Goal: Register for event/course

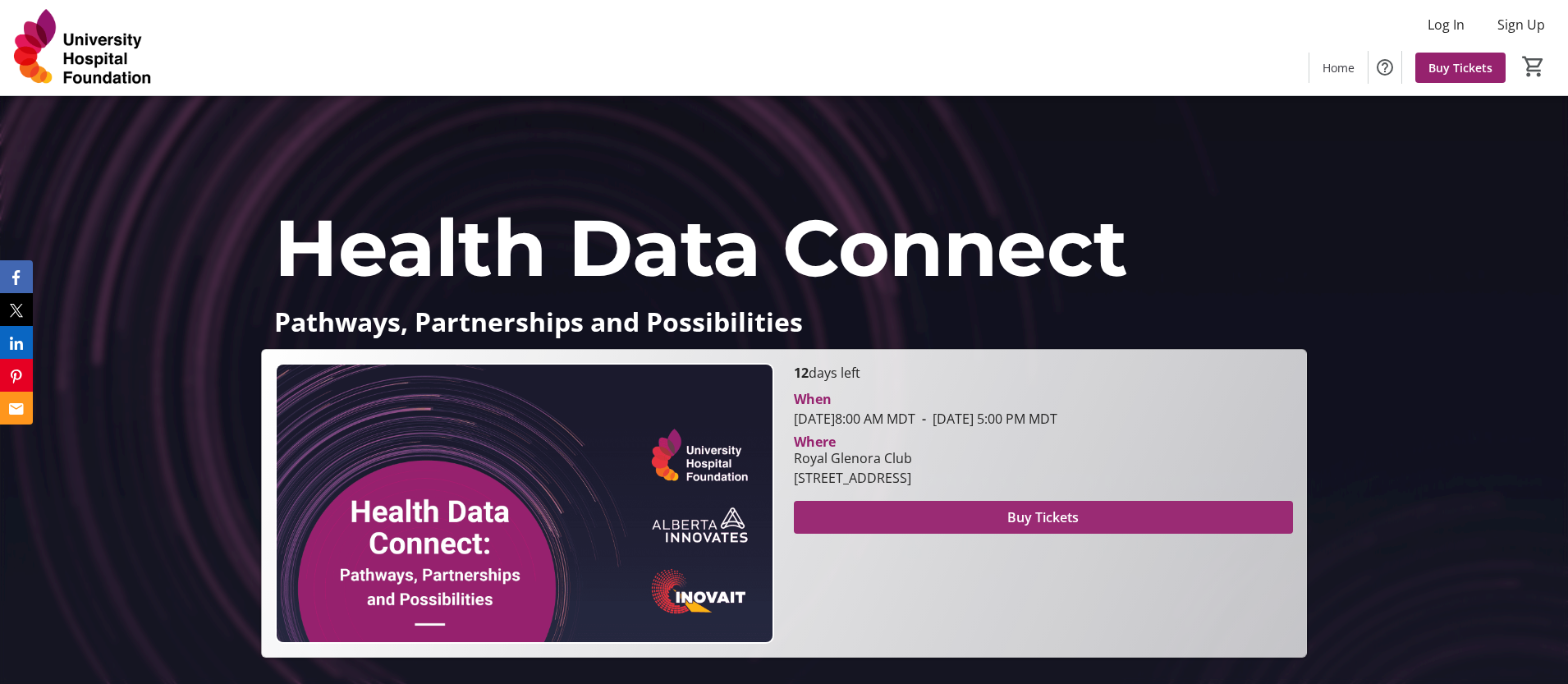
click at [890, 518] on span at bounding box center [1044, 518] width 499 height 40
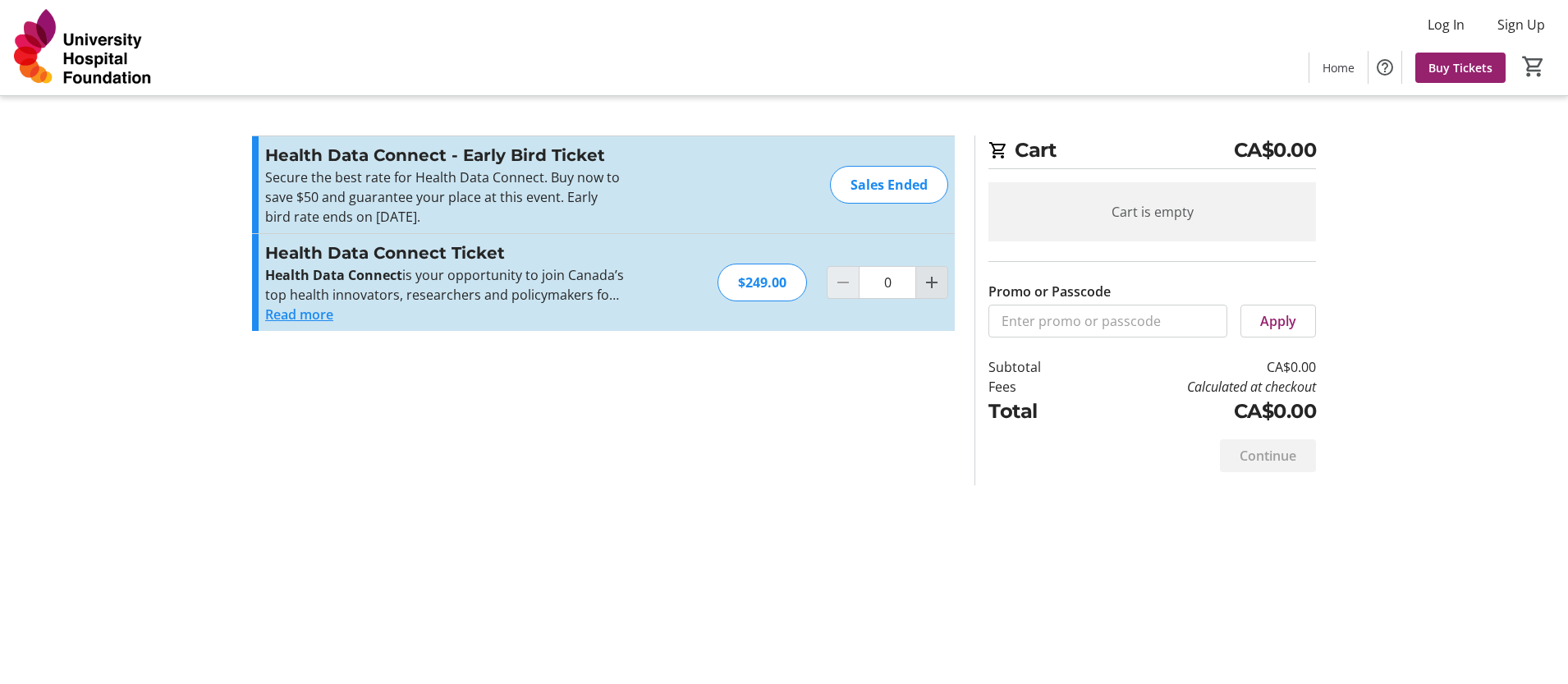
click at [937, 285] on mat-icon "Increment by one" at bounding box center [932, 283] width 20 height 20
type input "1"
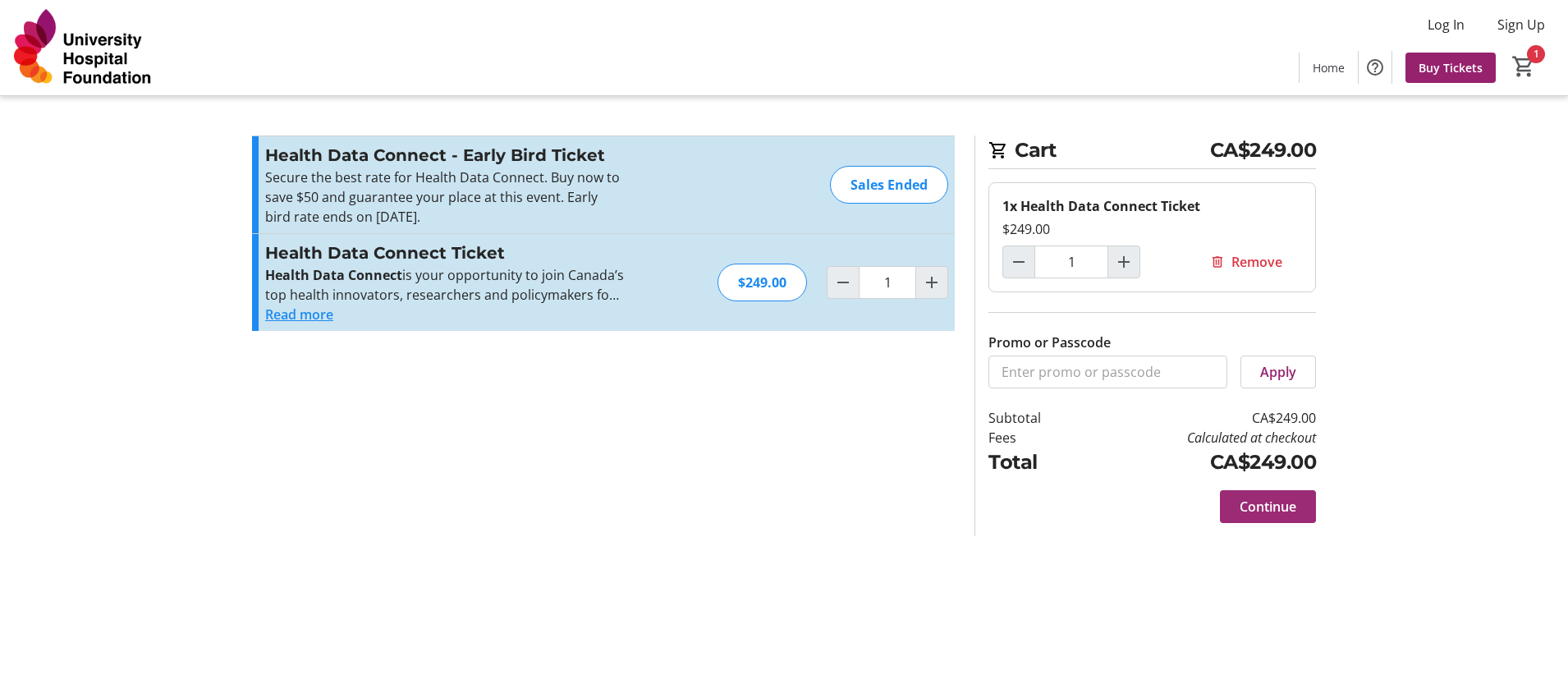
click at [1271, 507] on span "Continue" at bounding box center [1268, 507] width 57 height 20
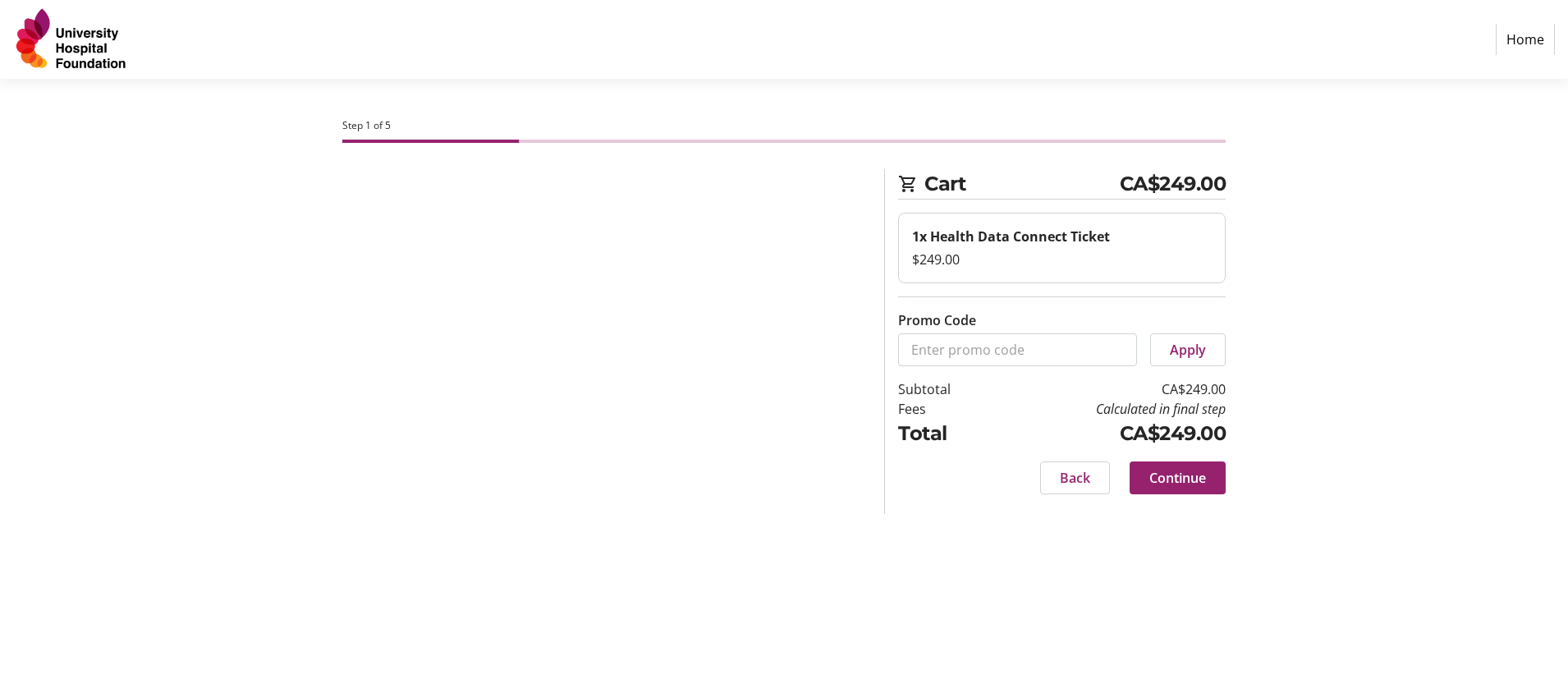
select select "CA"
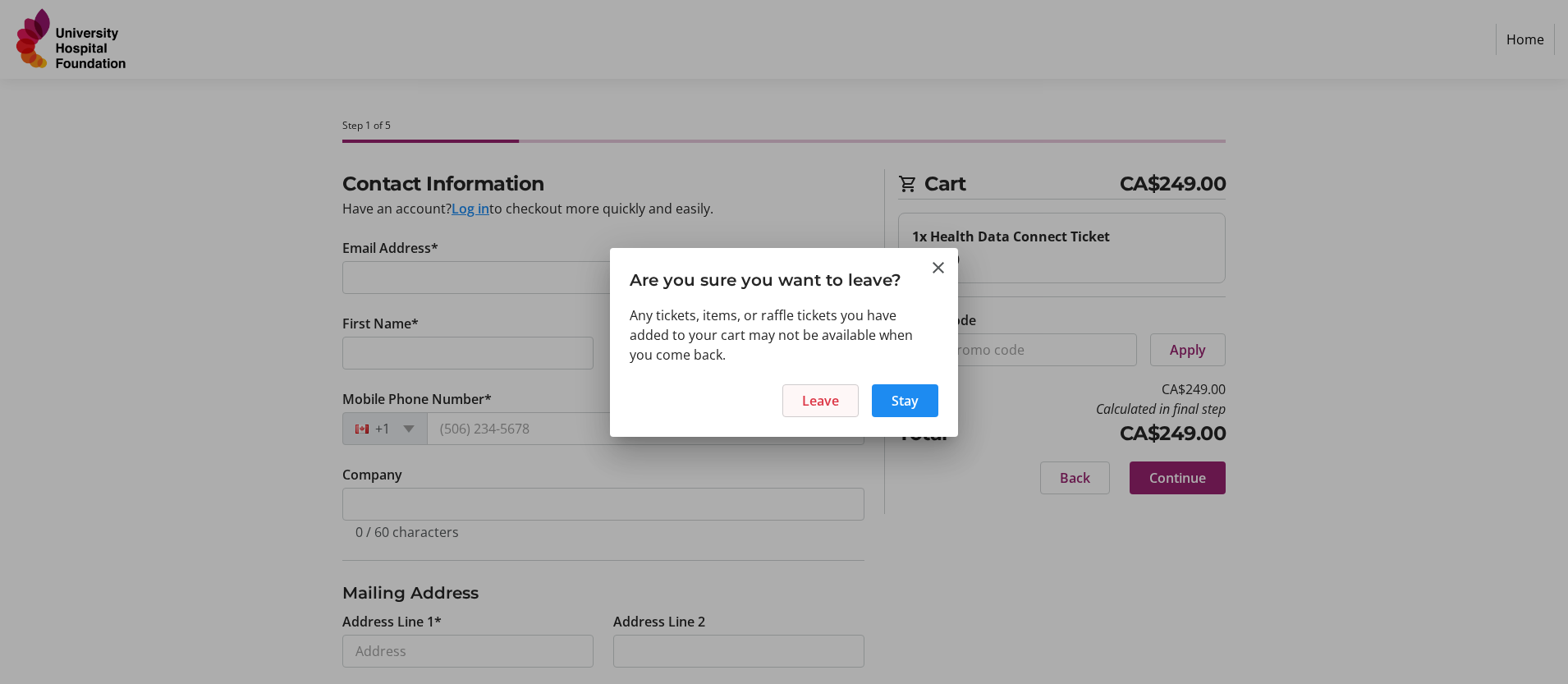
click at [837, 394] on span "Leave" at bounding box center [820, 401] width 37 height 20
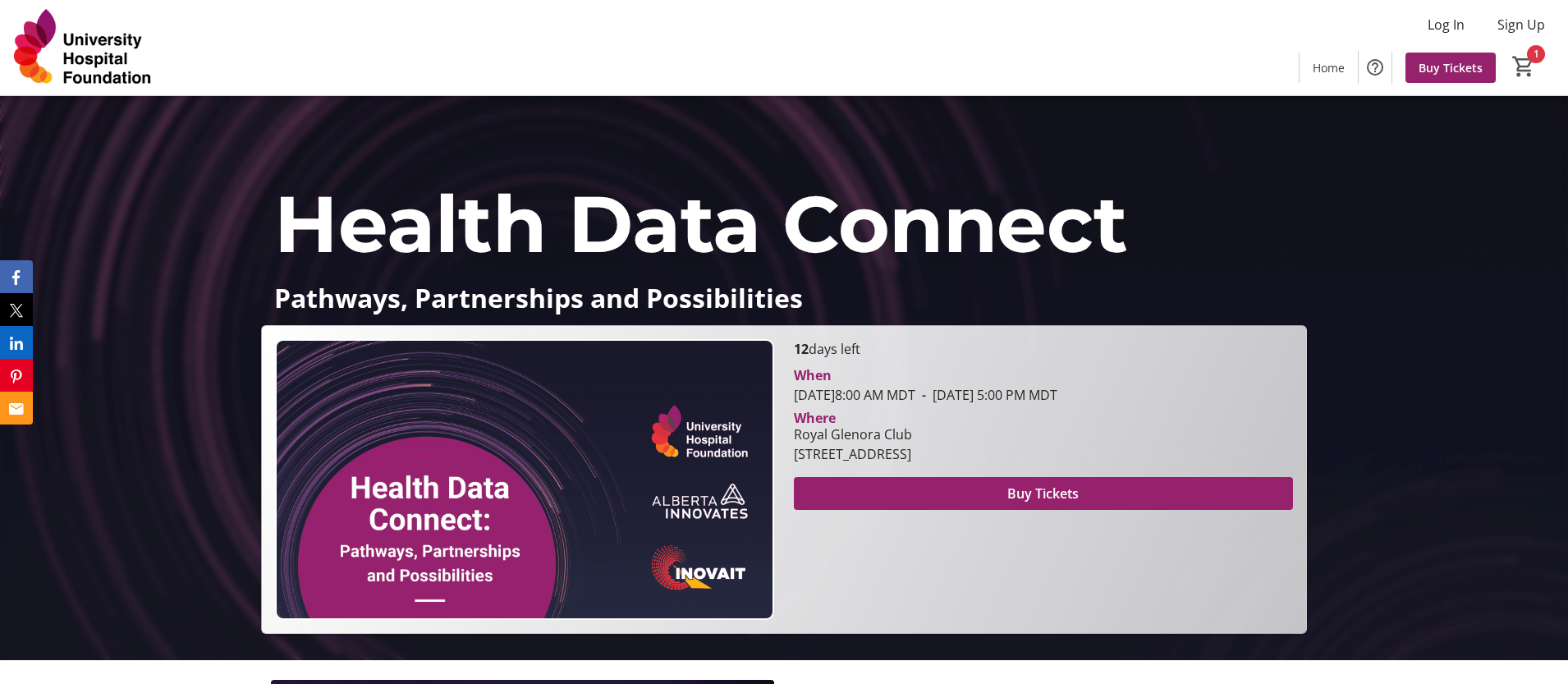
scroll to position [31, 0]
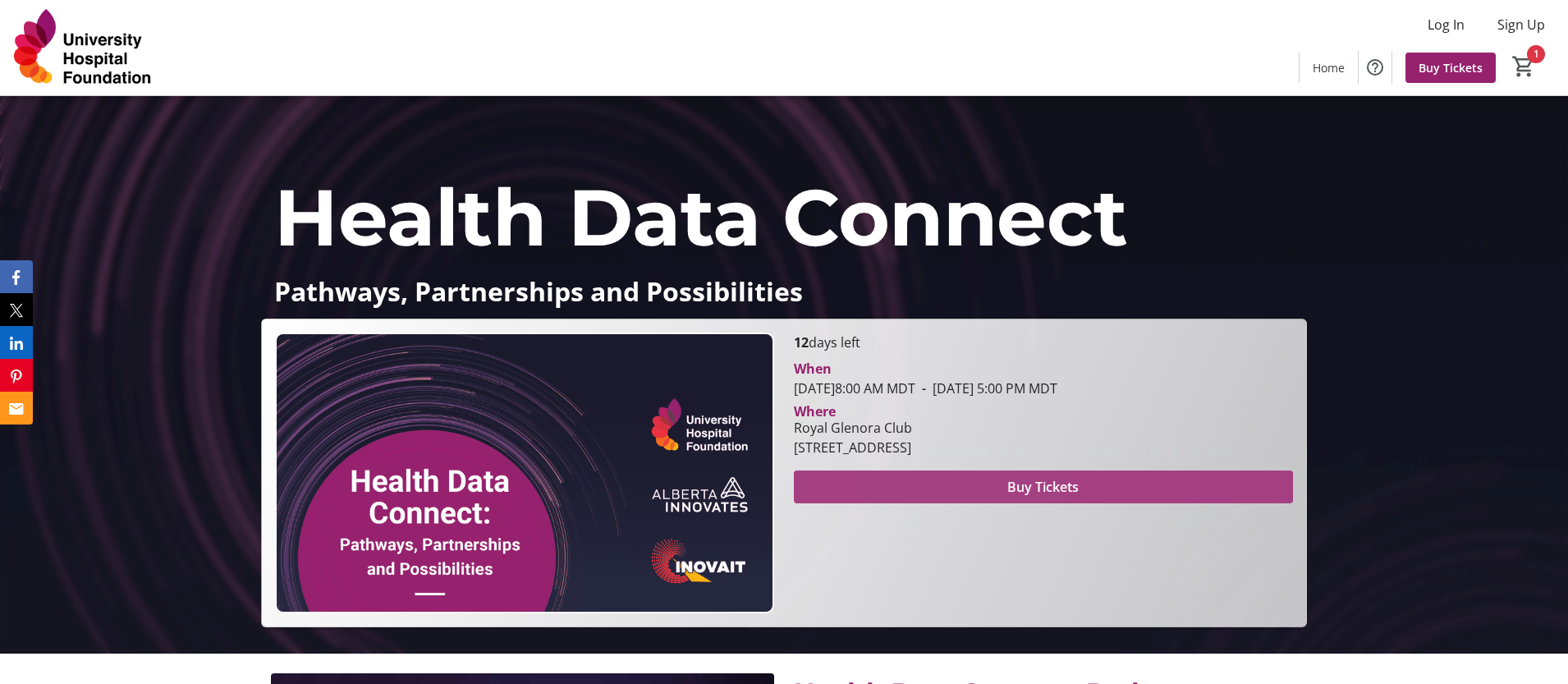
click at [972, 484] on span at bounding box center [1044, 488] width 499 height 40
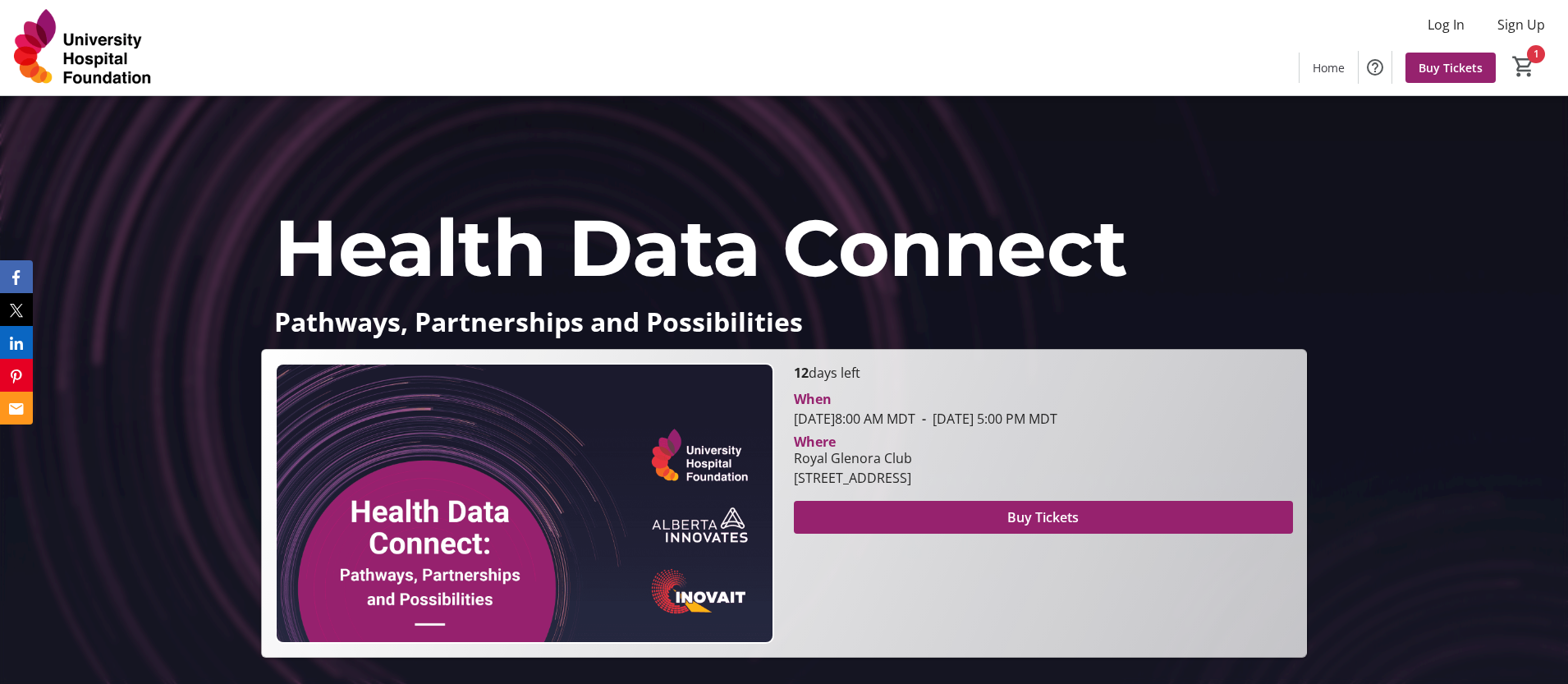
scroll to position [31, 0]
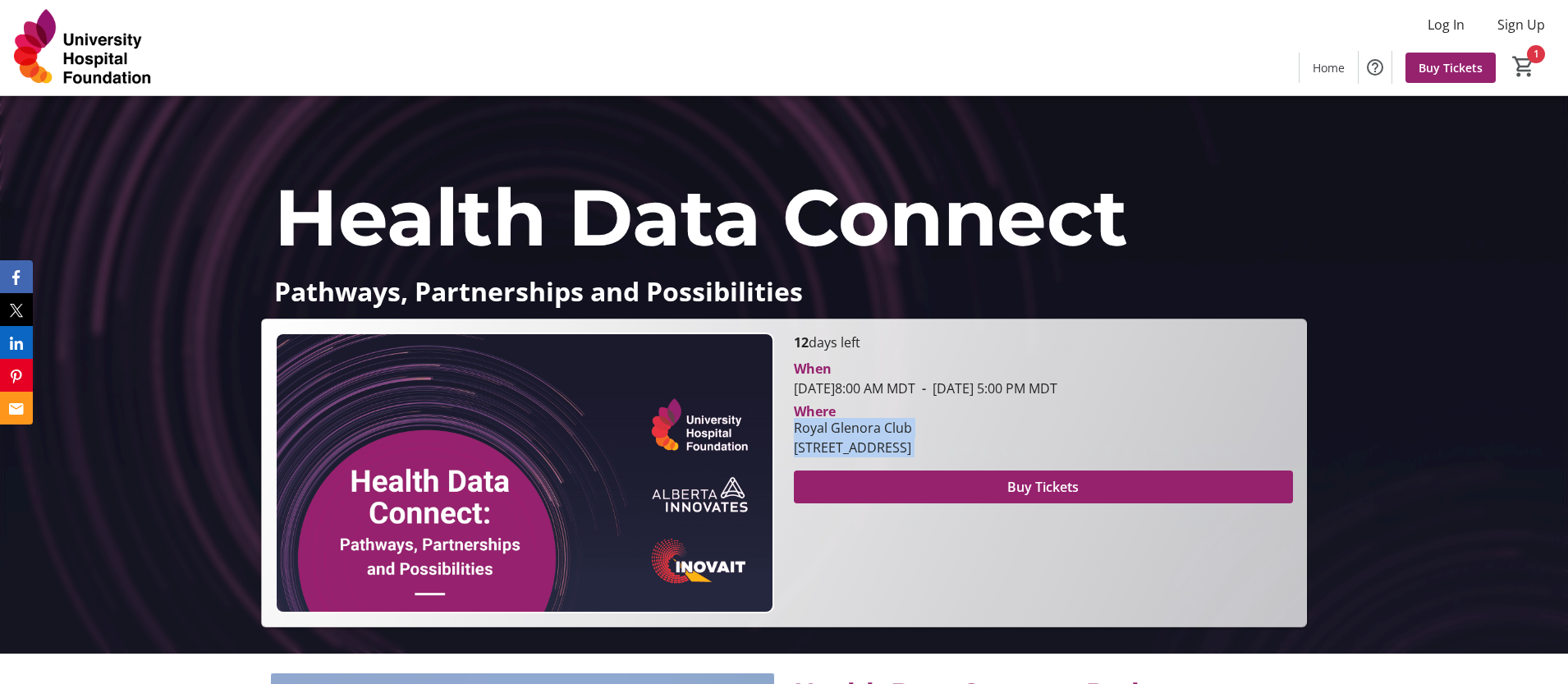
drag, startPoint x: 794, startPoint y: 430, endPoint x: 1178, endPoint y: 464, distance: 385.5
click at [1178, 464] on section "When [DATE] 8:00 AM MDT - [DATE] 5:00 PM MDT Where [GEOGRAPHIC_DATA] [STREET_AD…" at bounding box center [1044, 428] width 499 height 151
copy div "Royal Glenora Club [STREET_ADDRESS] Buy Tickets"
